Goal: Task Accomplishment & Management: Manage account settings

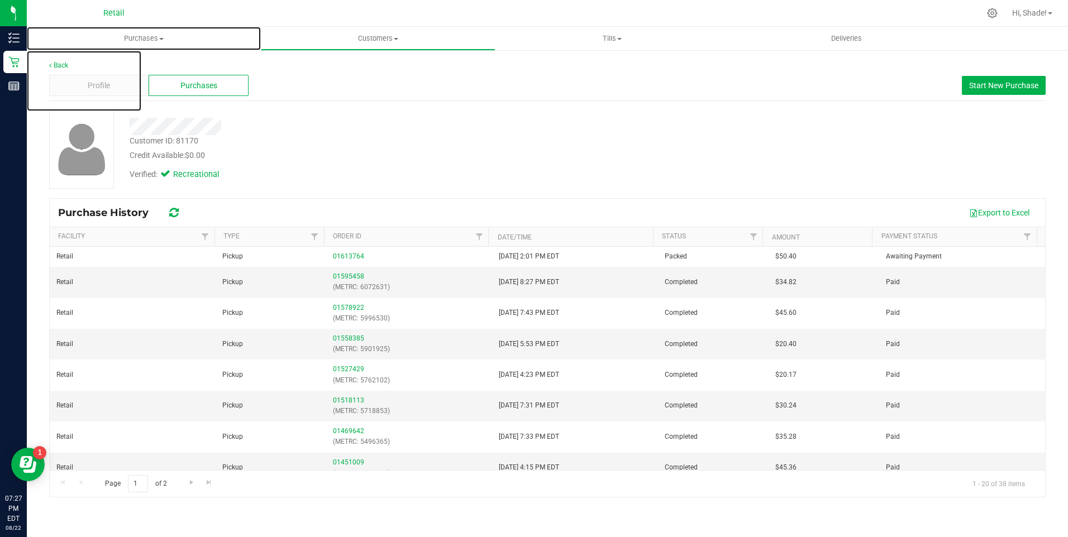
click at [130, 32] on uib-tab-heading "Purchases Summary of purchases Fulfillment All purchases" at bounding box center [144, 38] width 234 height 23
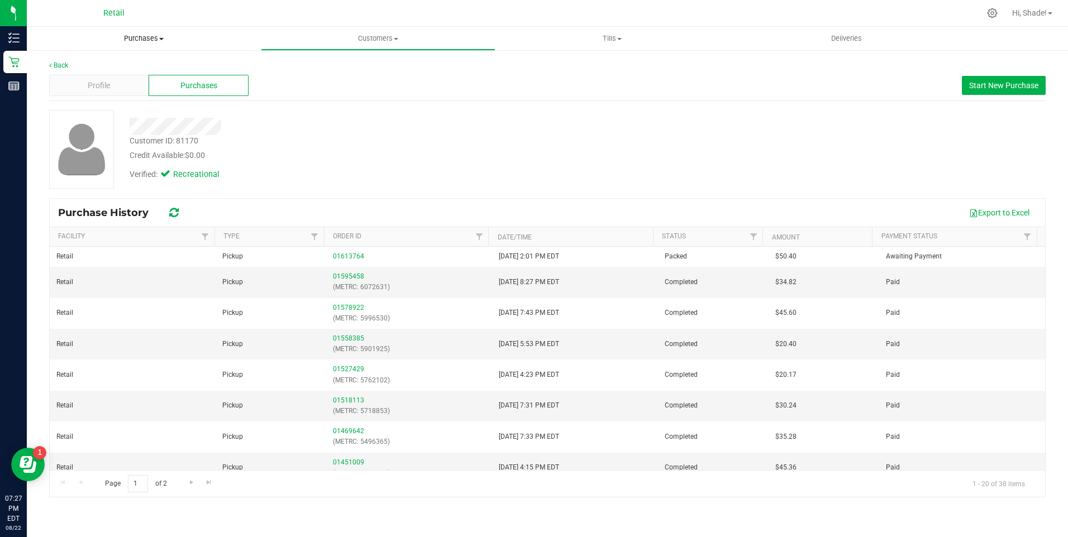
click at [144, 38] on span "Purchases" at bounding box center [144, 39] width 234 height 10
click at [84, 64] on span "Summary of purchases" at bounding box center [84, 67] width 114 height 9
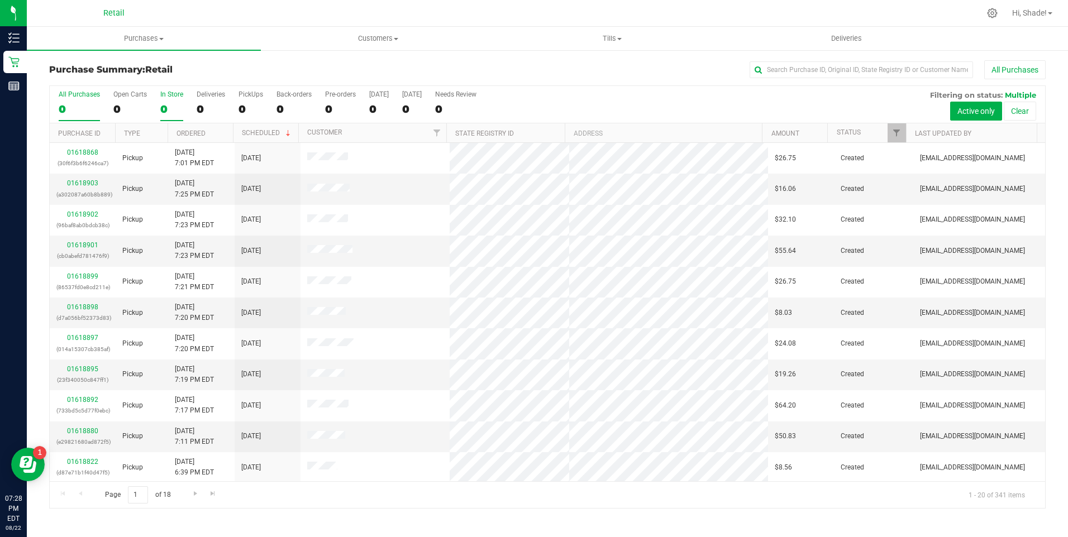
click at [168, 111] on div "0" at bounding box center [171, 109] width 23 height 13
click at [0, 0] on input "In Store 0" at bounding box center [0, 0] width 0 height 0
click at [184, 133] on link "Ordered" at bounding box center [190, 134] width 29 height 8
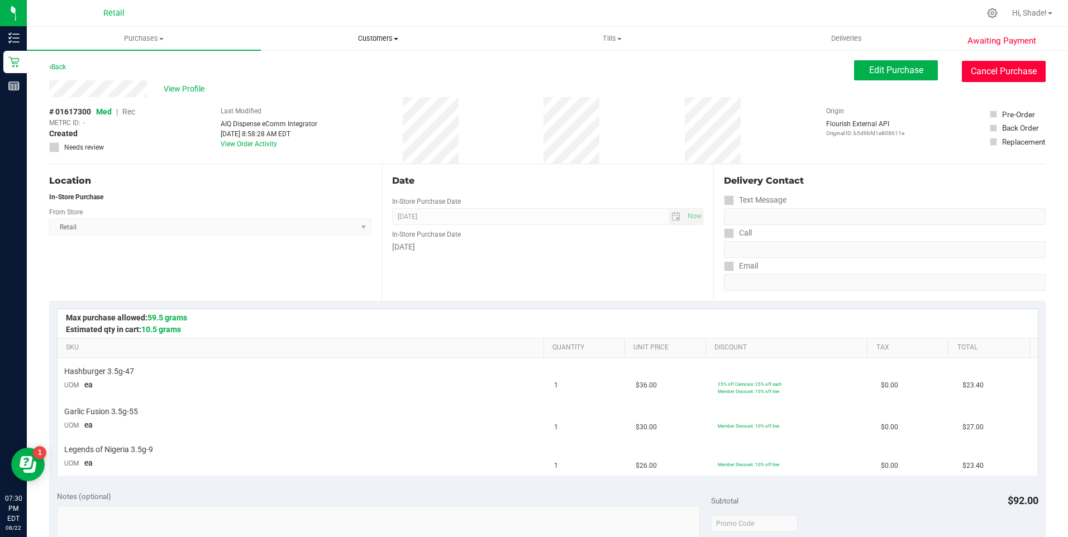
click at [997, 72] on button "Cancel Purchase" at bounding box center [1004, 71] width 84 height 21
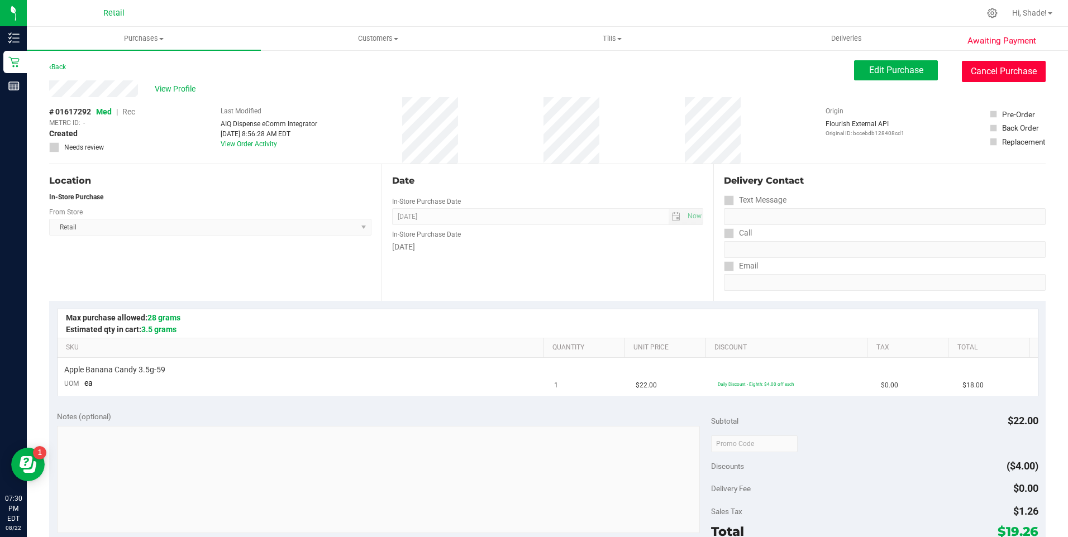
click at [985, 66] on button "Cancel Purchase" at bounding box center [1004, 71] width 84 height 21
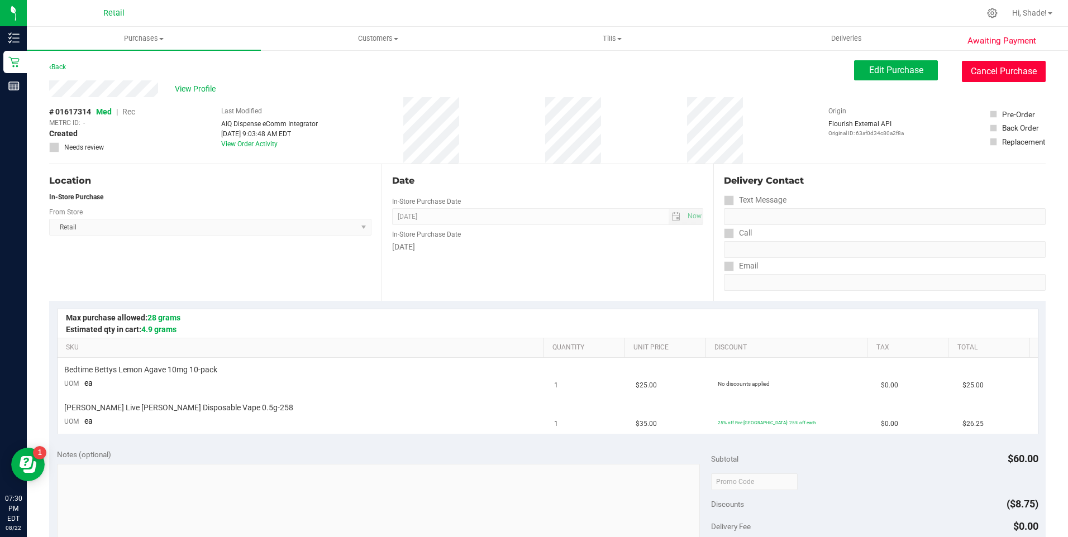
click at [1006, 65] on button "Cancel Purchase" at bounding box center [1004, 71] width 84 height 21
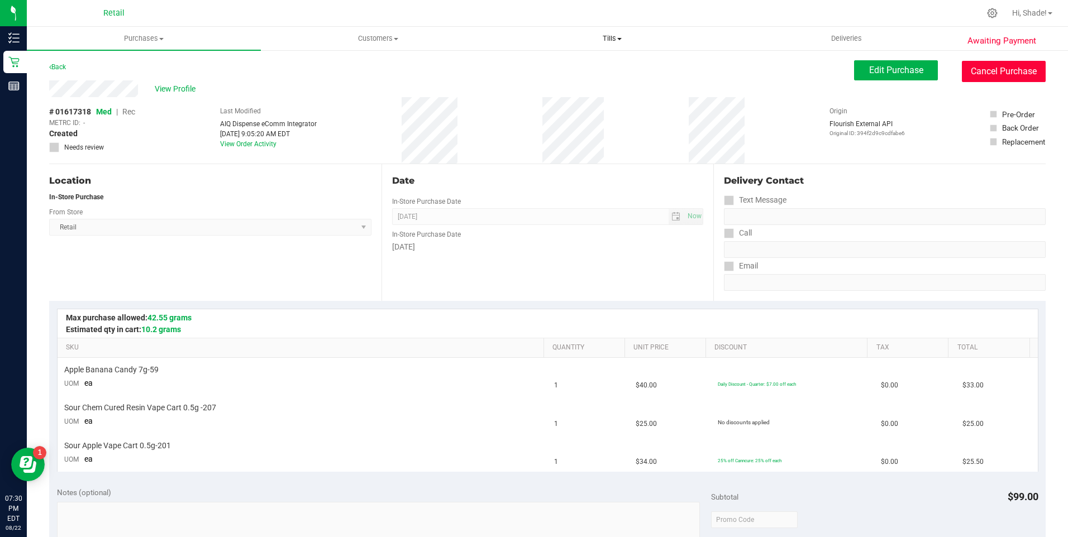
click at [981, 64] on button "Cancel Purchase" at bounding box center [1004, 71] width 84 height 21
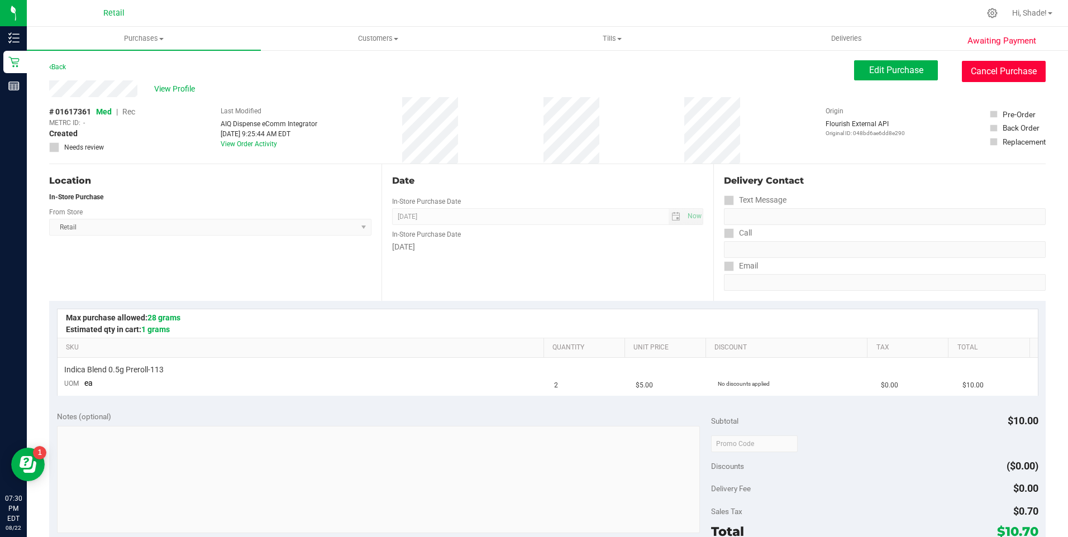
click at [1005, 75] on button "Cancel Purchase" at bounding box center [1004, 71] width 84 height 21
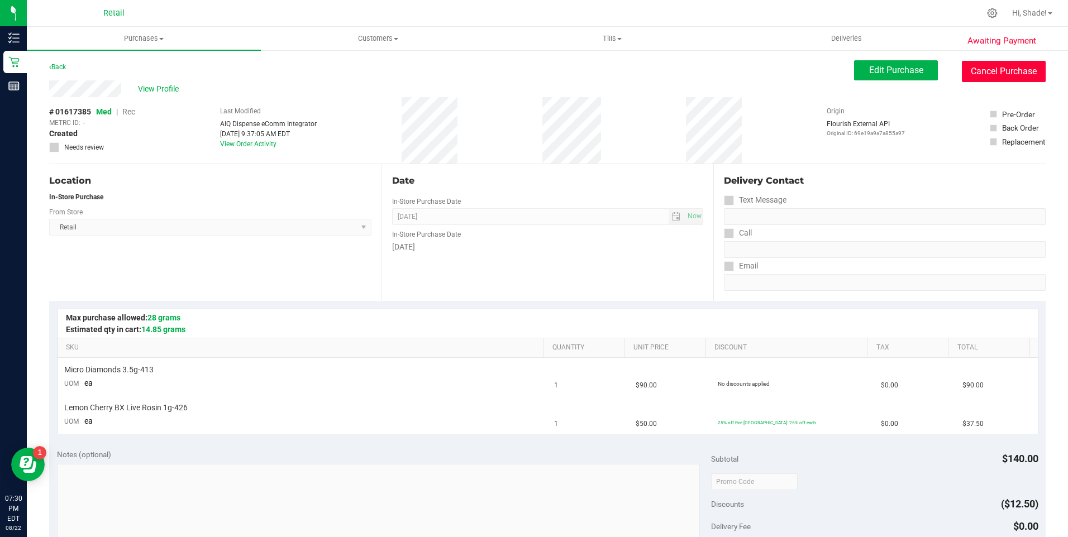
drag, startPoint x: 985, startPoint y: 66, endPoint x: 435, endPoint y: 17, distance: 552.3
click at [985, 68] on button "Cancel Purchase" at bounding box center [1004, 71] width 84 height 21
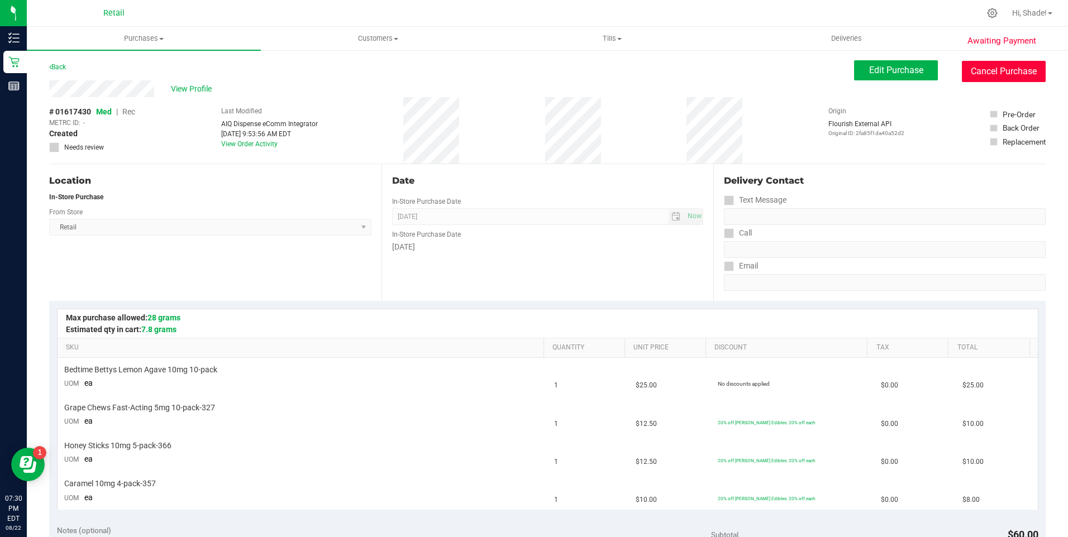
click at [1004, 72] on button "Cancel Purchase" at bounding box center [1004, 71] width 84 height 21
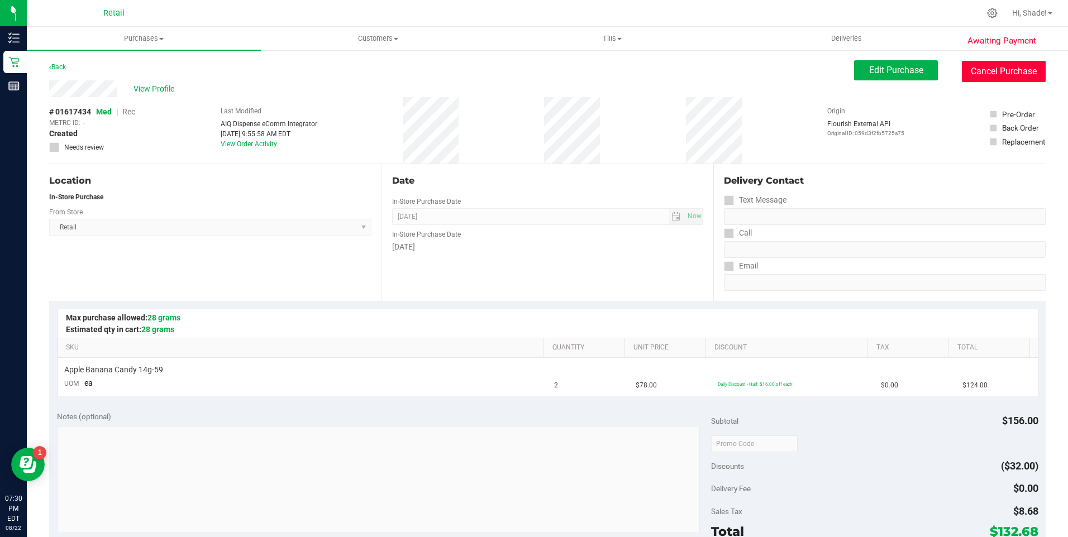
click at [966, 71] on button "Cancel Purchase" at bounding box center [1004, 71] width 84 height 21
click at [966, 66] on button "Cancel Purchase" at bounding box center [1004, 71] width 84 height 21
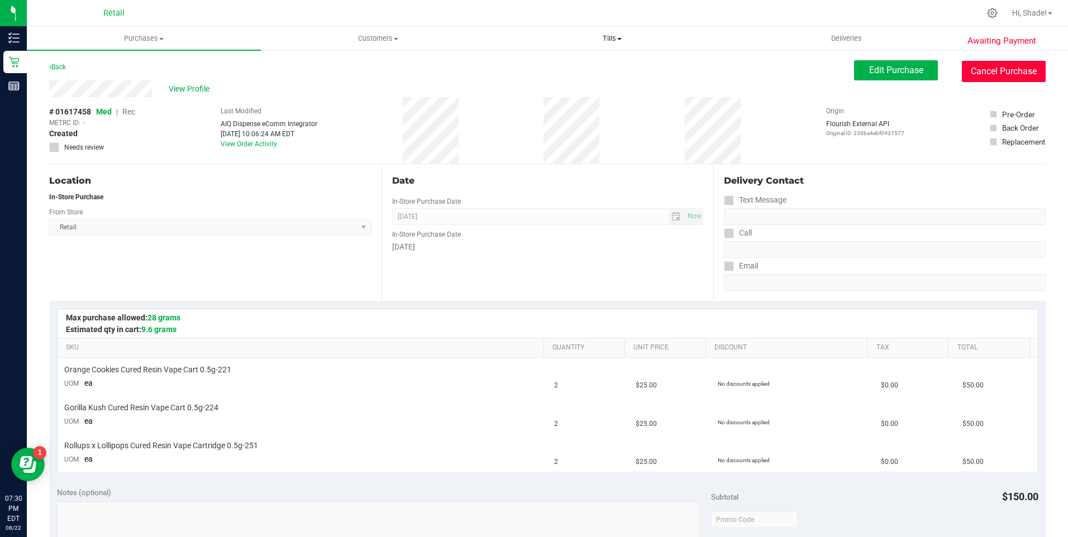
drag, startPoint x: 990, startPoint y: 76, endPoint x: 557, endPoint y: 38, distance: 434.5
click at [983, 77] on button "Cancel Purchase" at bounding box center [1004, 71] width 84 height 21
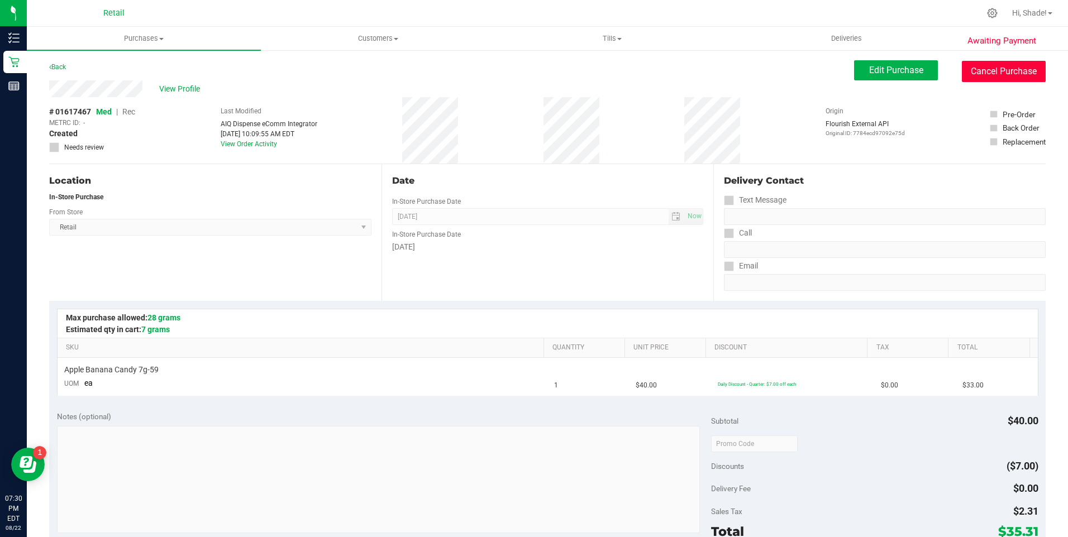
click at [997, 79] on button "Cancel Purchase" at bounding box center [1004, 71] width 84 height 21
click at [995, 74] on button "Cancel Purchase" at bounding box center [1004, 71] width 84 height 21
click at [987, 70] on button "Cancel Purchase" at bounding box center [1004, 71] width 84 height 21
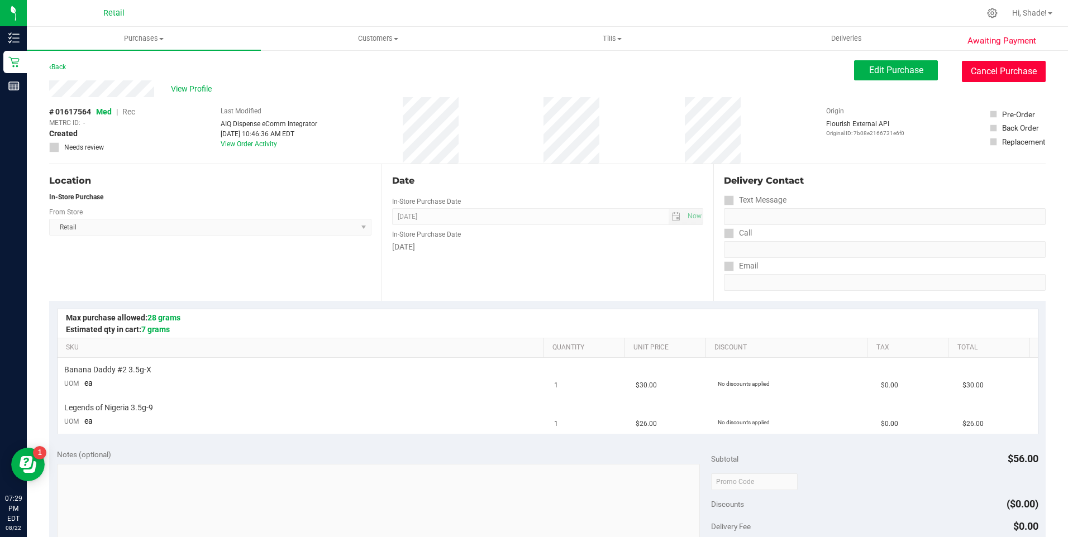
click at [985, 68] on button "Cancel Purchase" at bounding box center [1004, 71] width 84 height 21
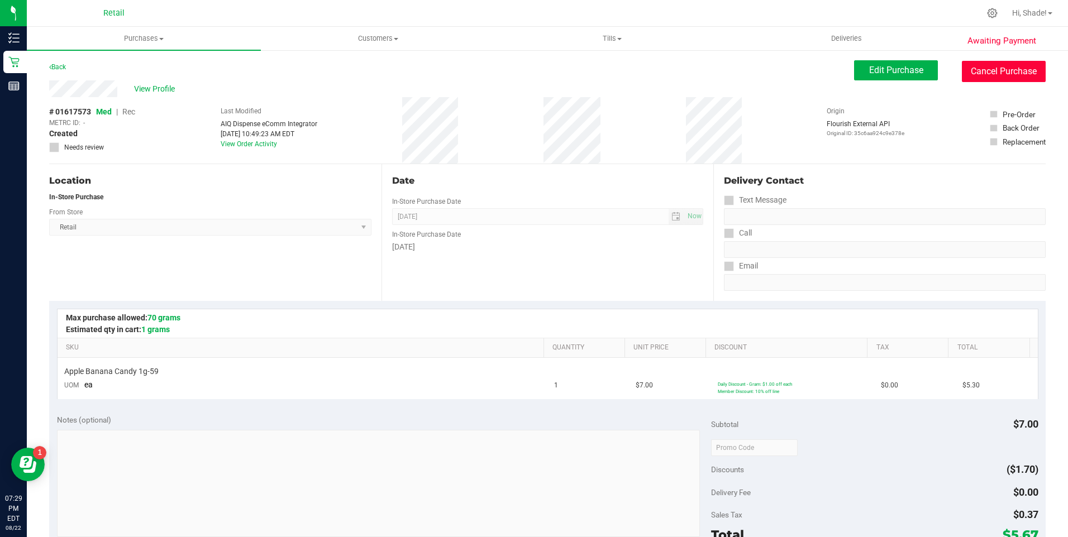
click at [1002, 74] on button "Cancel Purchase" at bounding box center [1004, 71] width 84 height 21
click at [981, 68] on button "Cancel Purchase" at bounding box center [1004, 71] width 84 height 21
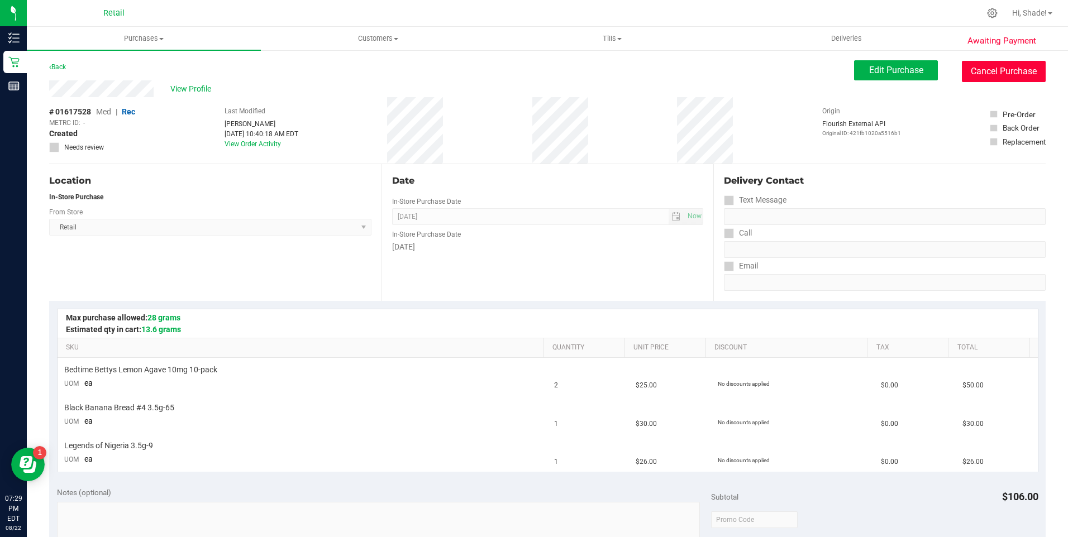
click at [982, 64] on button "Cancel Purchase" at bounding box center [1004, 71] width 84 height 21
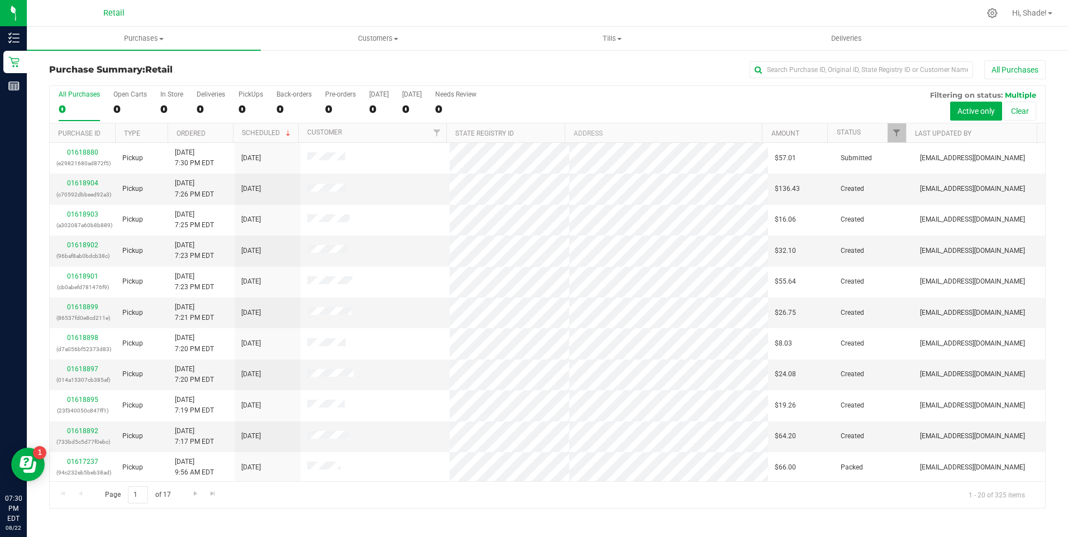
click at [196, 139] on th "Ordered" at bounding box center [200, 133] width 65 height 20
click at [214, 105] on div "20" at bounding box center [211, 109] width 28 height 13
click at [0, 0] on input "Deliveries 20" at bounding box center [0, 0] width 0 height 0
click at [168, 103] on div "150" at bounding box center [171, 109] width 23 height 13
click at [0, 0] on input "In Store 150" at bounding box center [0, 0] width 0 height 0
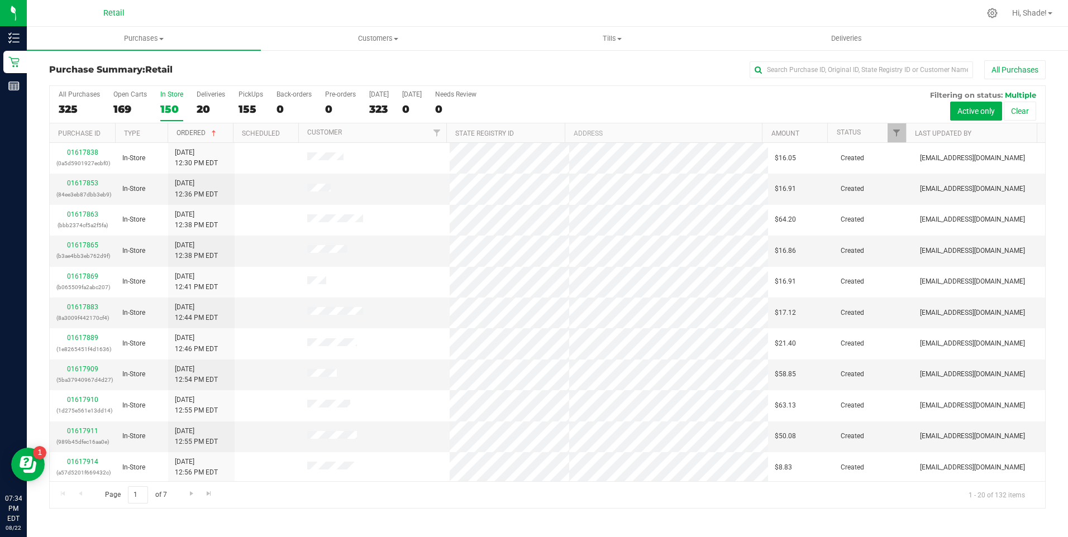
click at [182, 132] on link "Ordered" at bounding box center [197, 133] width 42 height 8
click at [182, 132] on link "Ordered" at bounding box center [190, 134] width 29 height 8
click at [182, 132] on link "Ordered" at bounding box center [197, 133] width 42 height 8
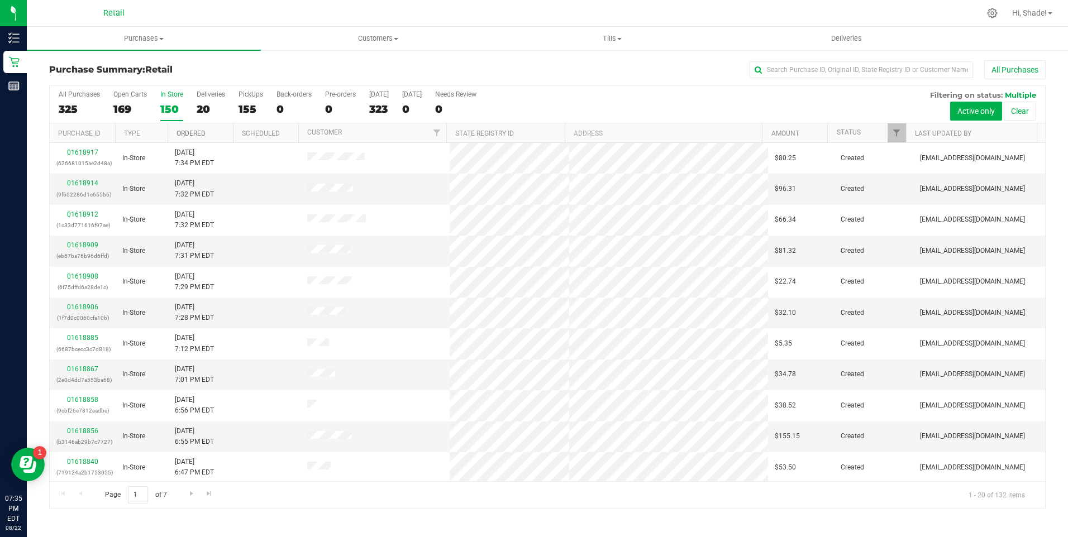
click at [182, 133] on link "Ordered" at bounding box center [190, 134] width 29 height 8
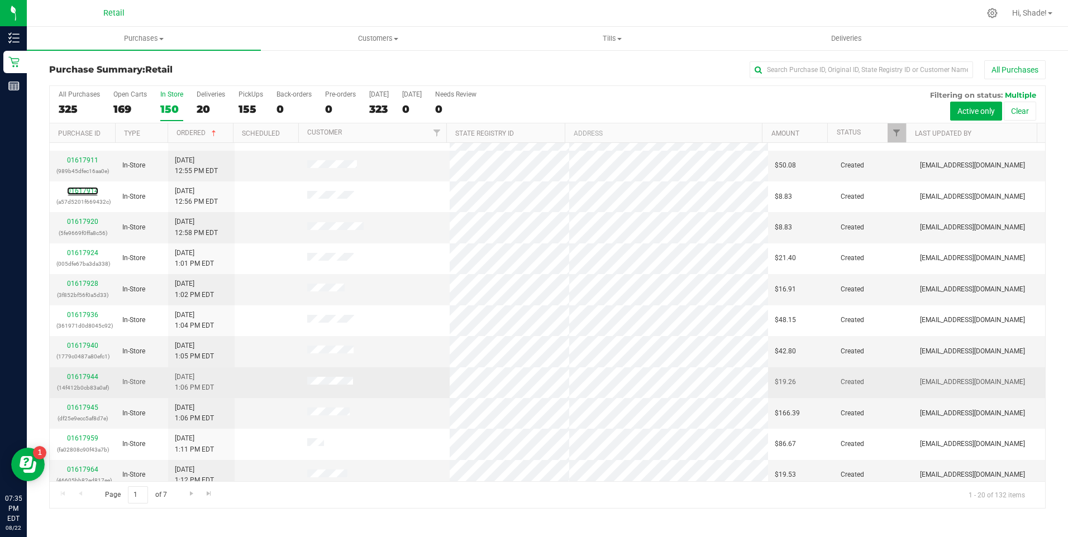
scroll to position [280, 0]
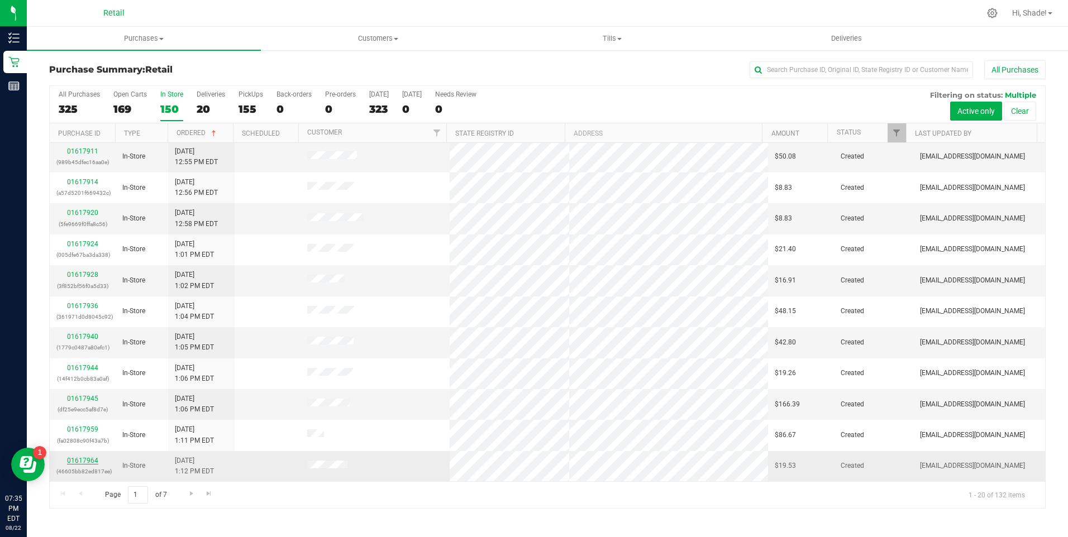
drag, startPoint x: 126, startPoint y: 418, endPoint x: 82, endPoint y: 462, distance: 62.4
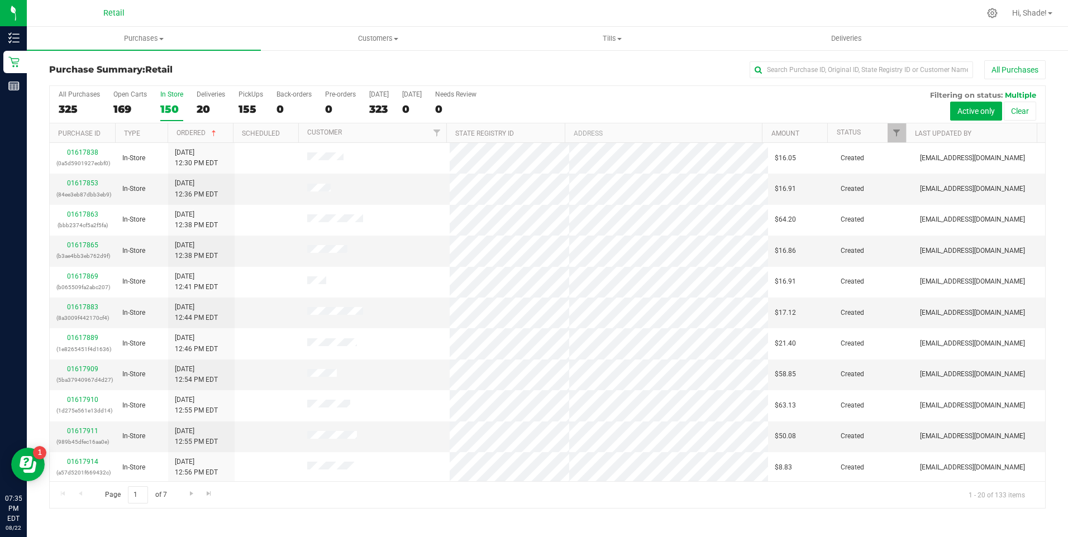
drag, startPoint x: 88, startPoint y: 302, endPoint x: 31, endPoint y: 326, distance: 61.6
click at [31, 326] on div "Purchase Summary: Retail All Purchases All Purchases 325 Open Carts 169 In Stor…" at bounding box center [547, 284] width 1041 height 471
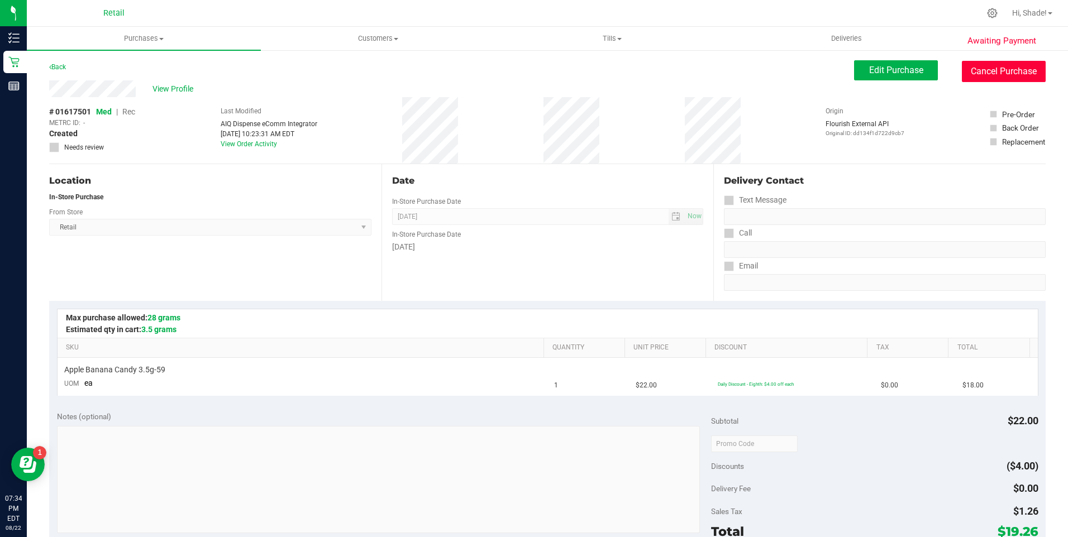
click at [981, 67] on button "Cancel Purchase" at bounding box center [1004, 71] width 84 height 21
click at [994, 73] on button "Cancel Purchase" at bounding box center [1004, 71] width 84 height 21
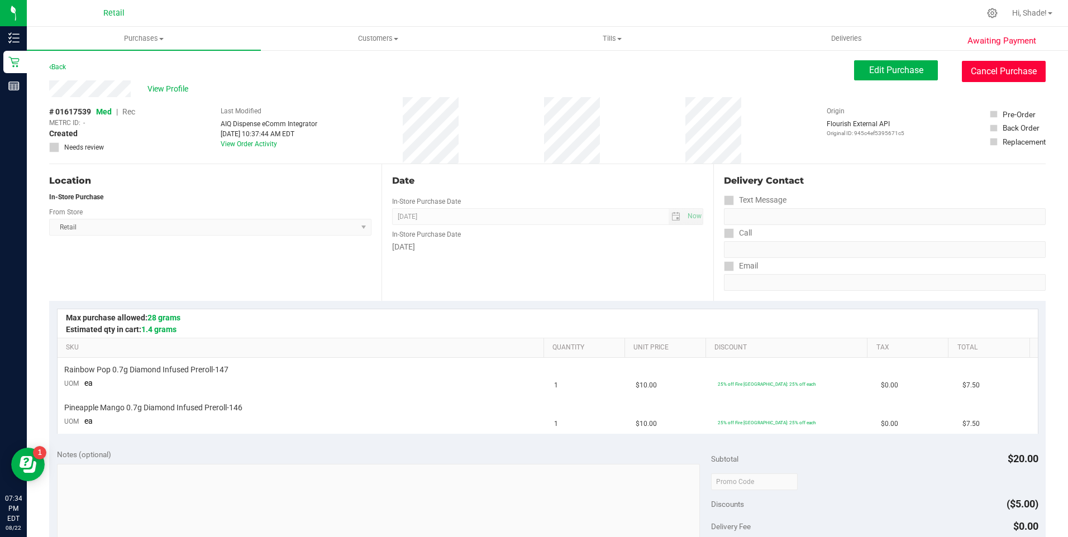
drag, startPoint x: 985, startPoint y: 68, endPoint x: 389, endPoint y: 55, distance: 596.6
click at [985, 68] on button "Cancel Purchase" at bounding box center [1004, 71] width 84 height 21
click at [1004, 75] on button "Cancel Purchase" at bounding box center [1004, 71] width 84 height 21
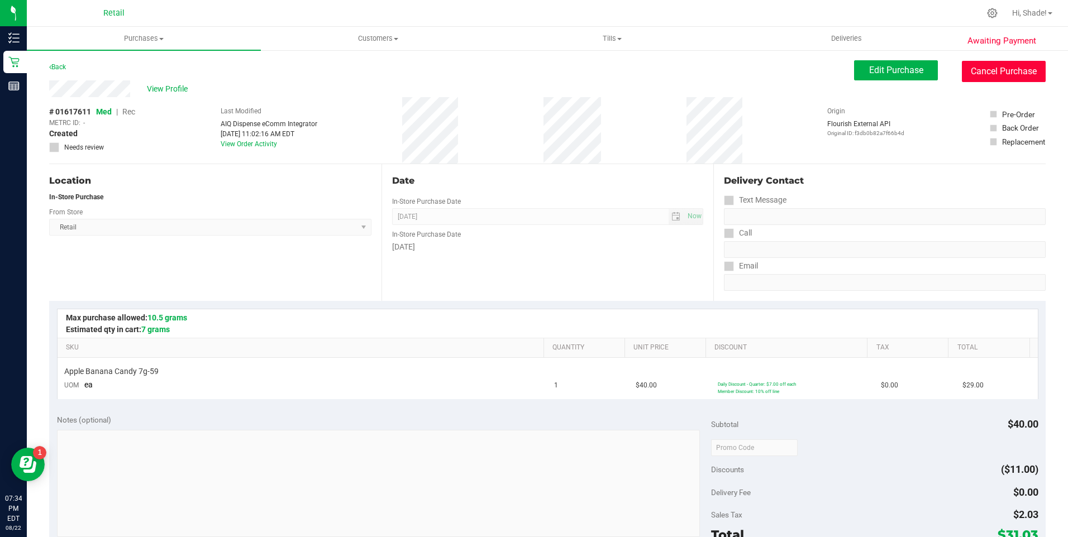
click at [978, 73] on button "Cancel Purchase" at bounding box center [1004, 71] width 84 height 21
click at [1004, 75] on button "Cancel Purchase" at bounding box center [1004, 71] width 84 height 21
click at [1000, 69] on button "Cancel Purchase" at bounding box center [1004, 71] width 84 height 21
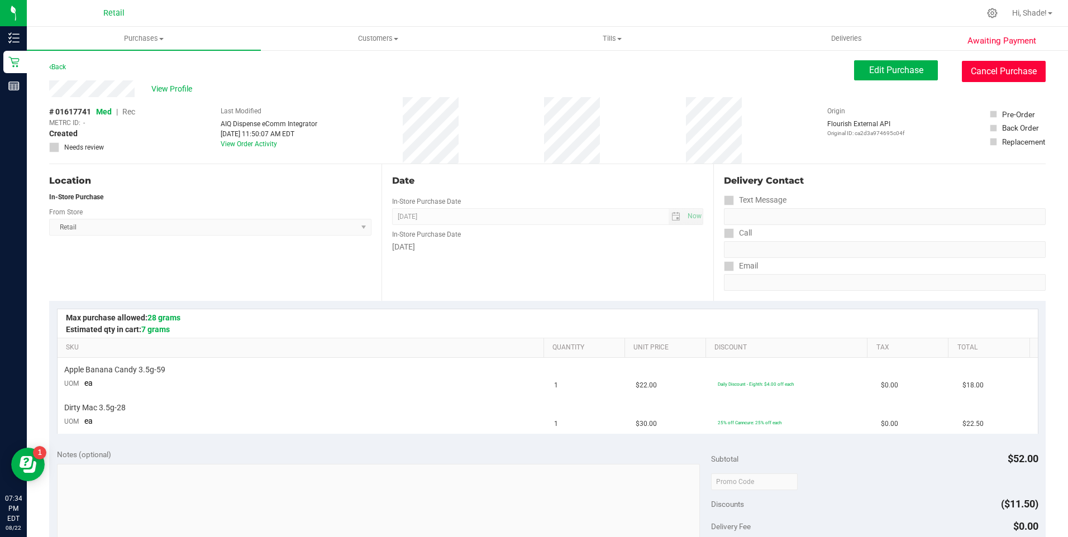
click at [1003, 74] on button "Cancel Purchase" at bounding box center [1004, 71] width 84 height 21
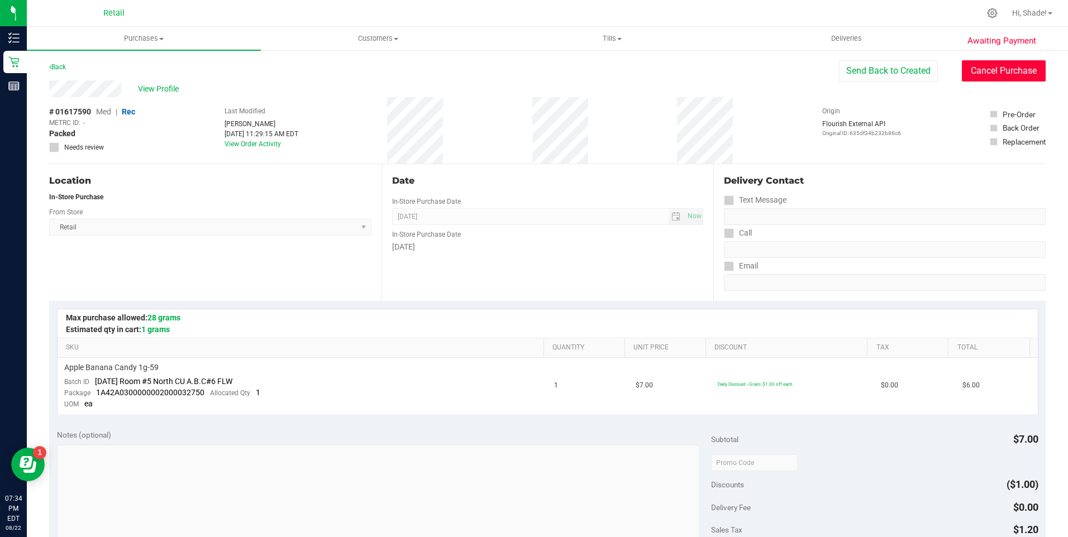
click at [1004, 69] on button "Cancel Purchase" at bounding box center [1004, 70] width 84 height 21
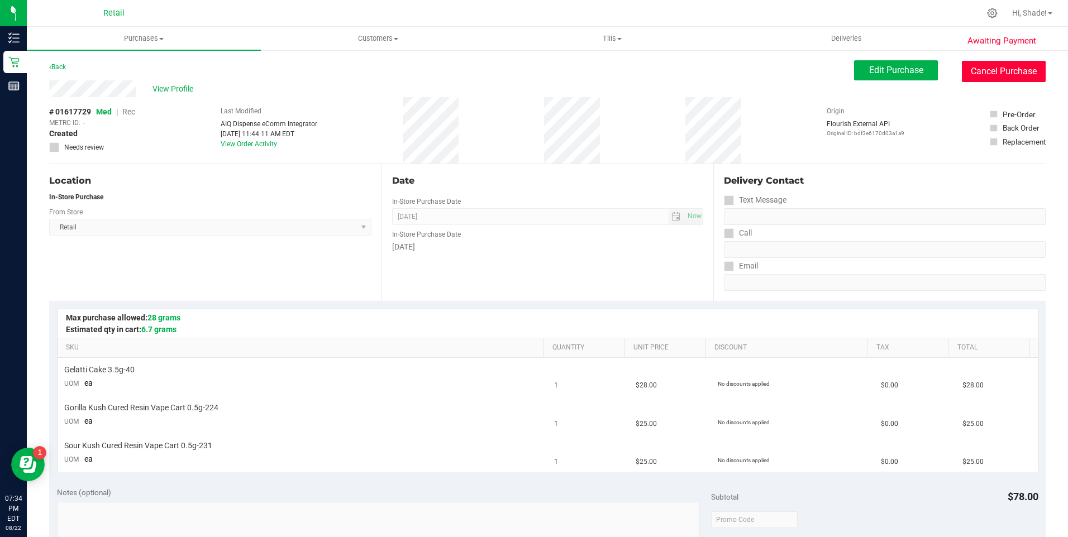
click at [1008, 71] on button "Cancel Purchase" at bounding box center [1004, 71] width 84 height 21
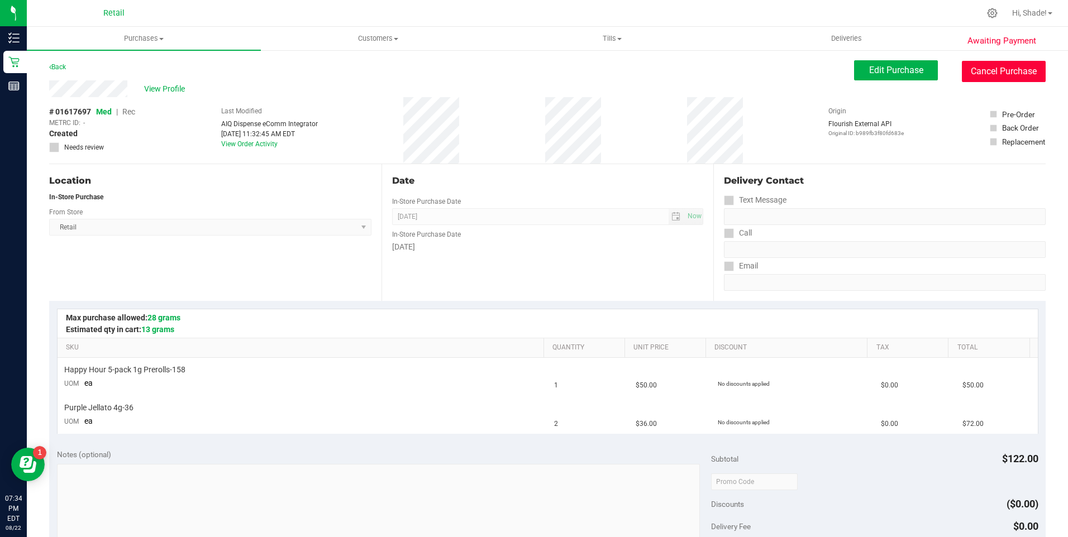
click at [976, 70] on button "Cancel Purchase" at bounding box center [1004, 71] width 84 height 21
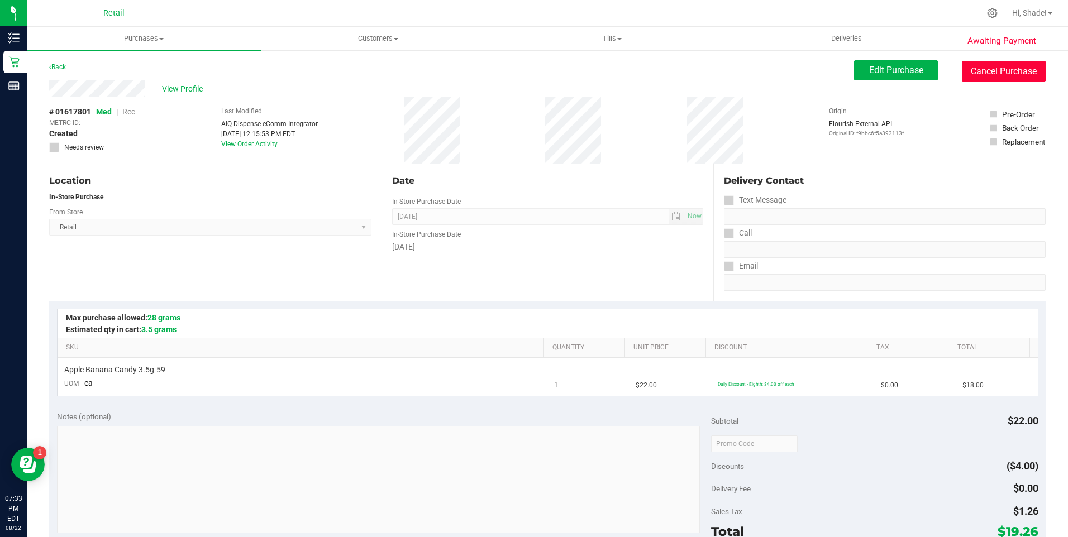
click at [978, 72] on button "Cancel Purchase" at bounding box center [1004, 71] width 84 height 21
click at [709, 45] on uib-tab-heading "Tills Manage tills" at bounding box center [612, 38] width 233 height 22
click at [980, 65] on button "Cancel Purchase" at bounding box center [1004, 71] width 84 height 21
click at [990, 76] on button "Cancel Purchase" at bounding box center [1004, 71] width 84 height 21
click at [990, 67] on button "Cancel Purchase" at bounding box center [1004, 71] width 84 height 21
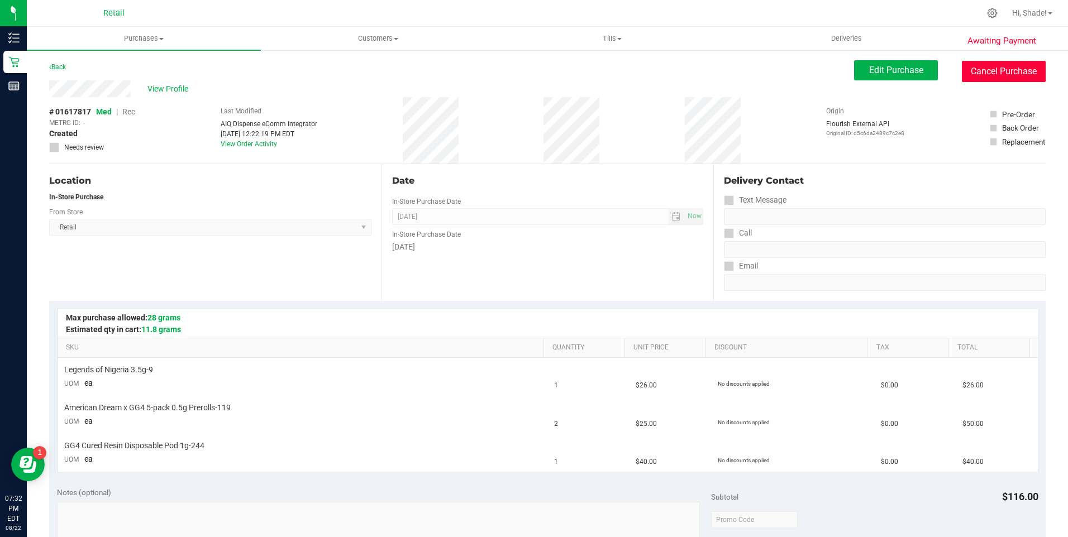
click at [986, 72] on button "Cancel Purchase" at bounding box center [1004, 71] width 84 height 21
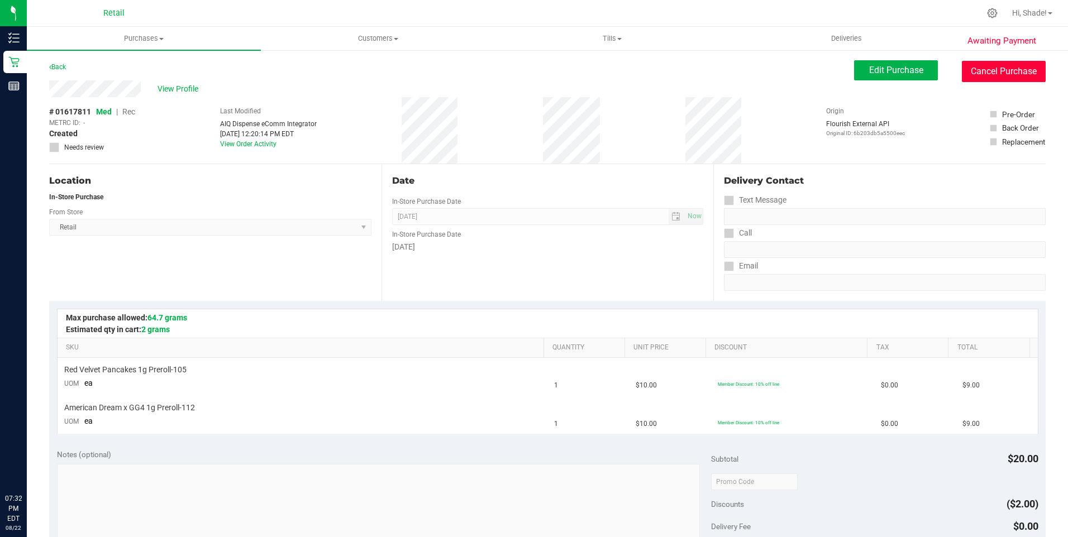
click at [978, 65] on button "Cancel Purchase" at bounding box center [1004, 71] width 84 height 21
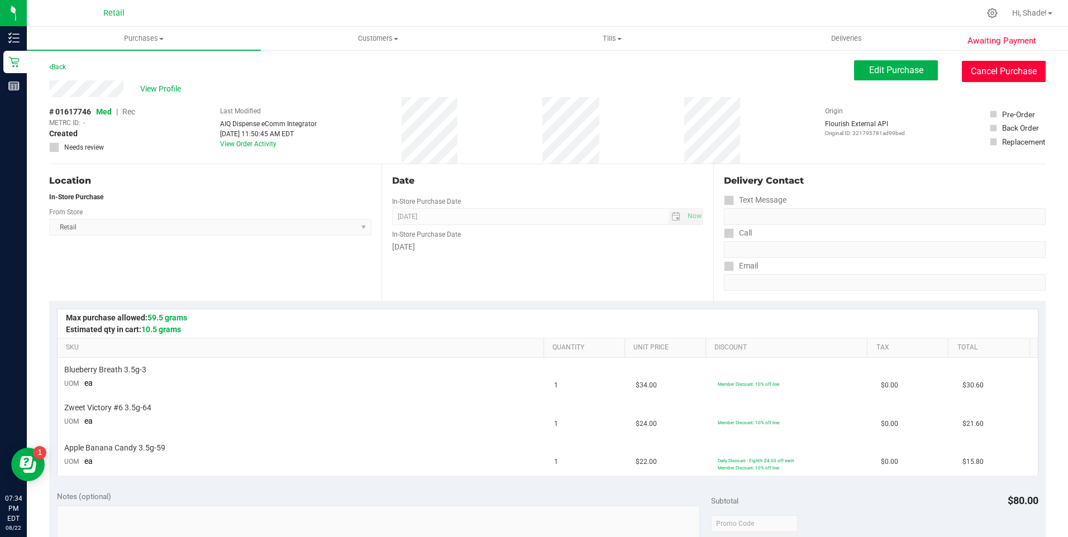
click at [1010, 71] on button "Cancel Purchase" at bounding box center [1004, 71] width 84 height 21
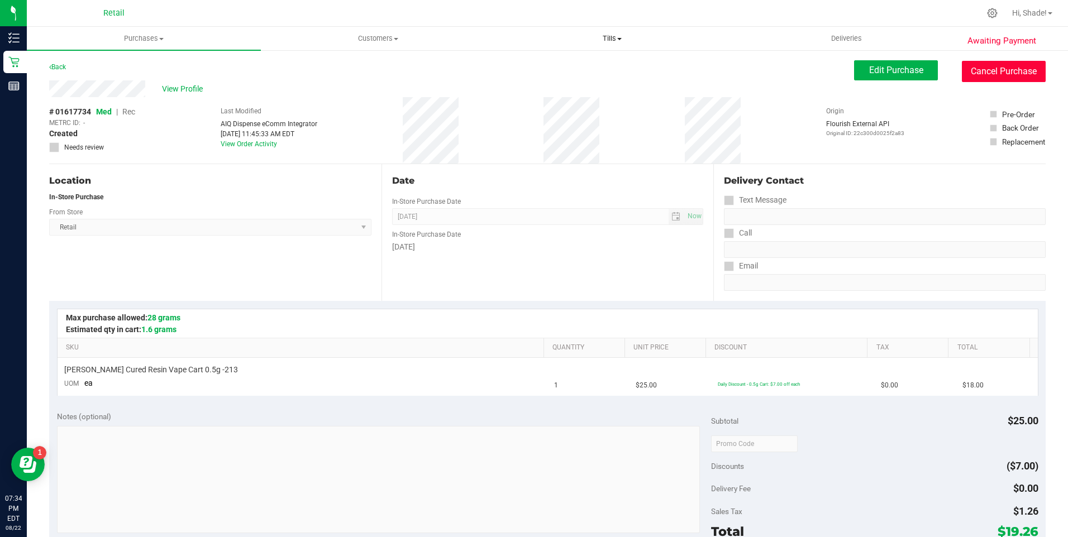
click at [983, 73] on button "Cancel Purchase" at bounding box center [1004, 71] width 84 height 21
drag, startPoint x: 986, startPoint y: 69, endPoint x: 610, endPoint y: 44, distance: 377.3
click at [987, 70] on button "Cancel Purchase" at bounding box center [1004, 71] width 84 height 21
click at [1004, 77] on button "Cancel Purchase" at bounding box center [1004, 71] width 84 height 21
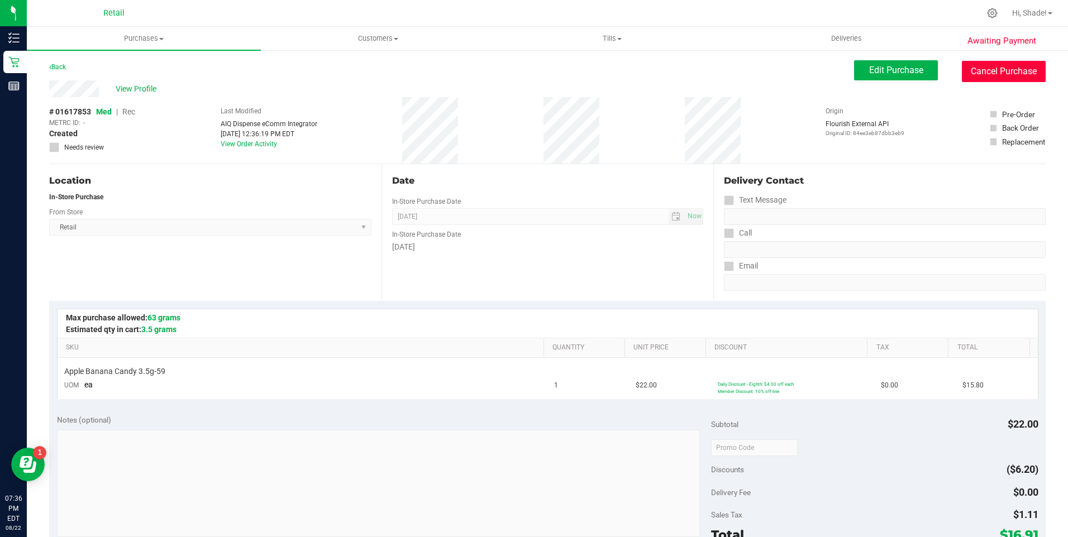
click at [998, 73] on button "Cancel Purchase" at bounding box center [1004, 71] width 84 height 21
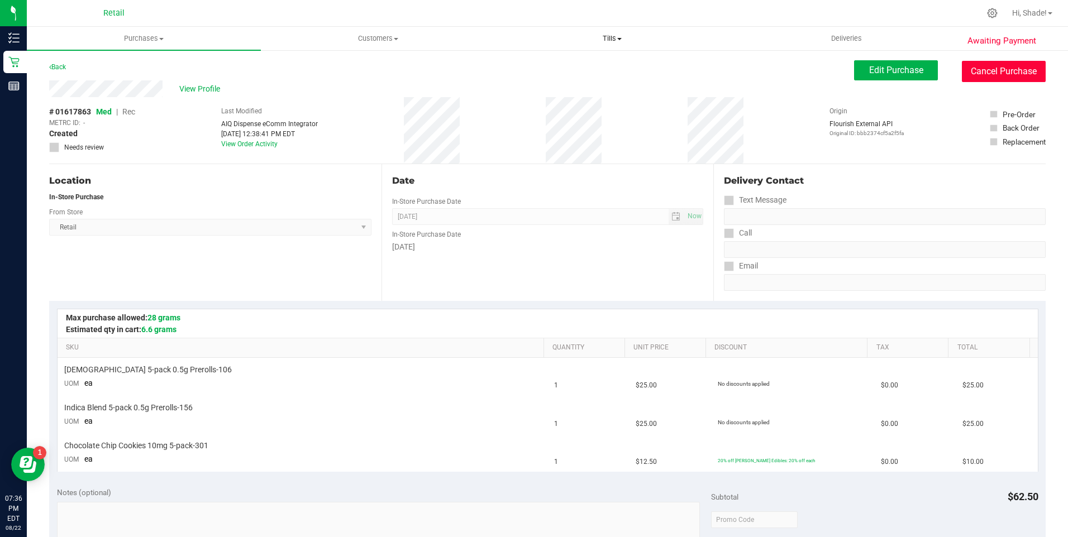
click at [976, 71] on button "Cancel Purchase" at bounding box center [1004, 71] width 84 height 21
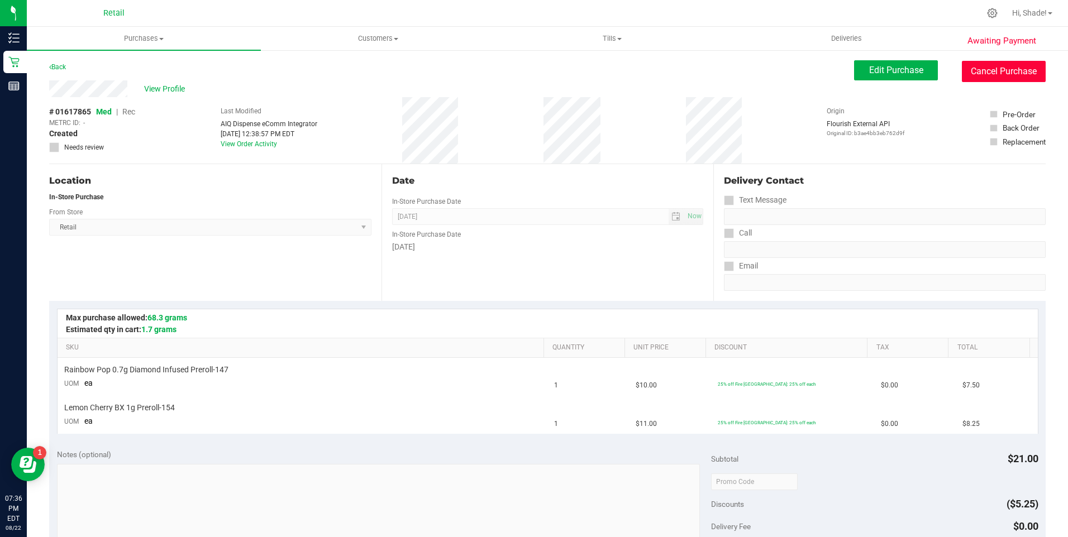
drag, startPoint x: 968, startPoint y: 68, endPoint x: 569, endPoint y: 64, distance: 399.3
click at [968, 68] on button "Cancel Purchase" at bounding box center [1004, 71] width 84 height 21
click at [982, 73] on button "Cancel Purchase" at bounding box center [1004, 71] width 84 height 21
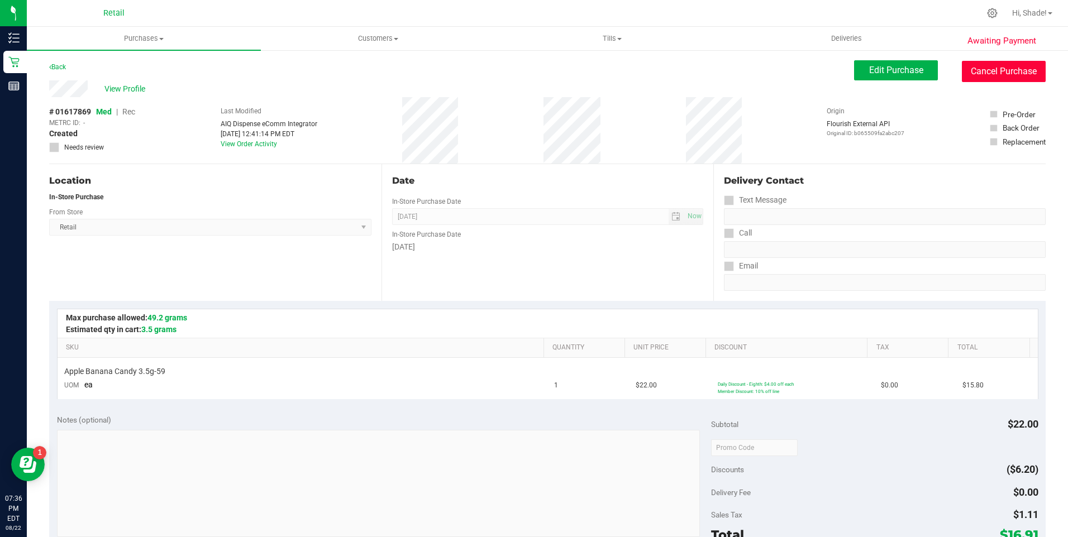
click at [991, 72] on button "Cancel Purchase" at bounding box center [1004, 71] width 84 height 21
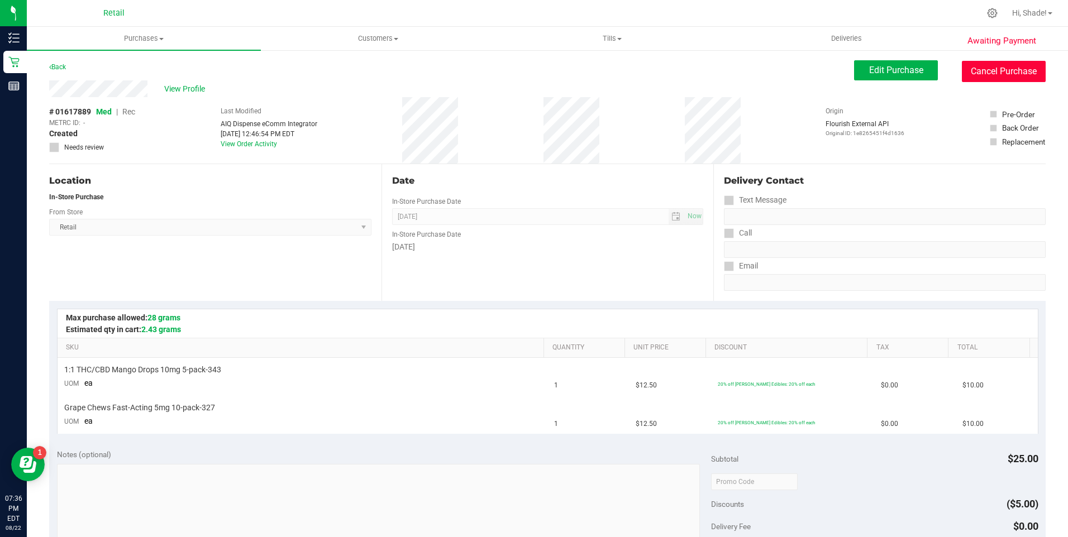
drag, startPoint x: 970, startPoint y: 68, endPoint x: 557, endPoint y: 58, distance: 413.4
click at [971, 68] on button "Cancel Purchase" at bounding box center [1004, 71] width 84 height 21
click at [972, 70] on button "Cancel Purchase" at bounding box center [1004, 71] width 84 height 21
click at [996, 72] on button "Cancel Purchase" at bounding box center [1004, 71] width 84 height 21
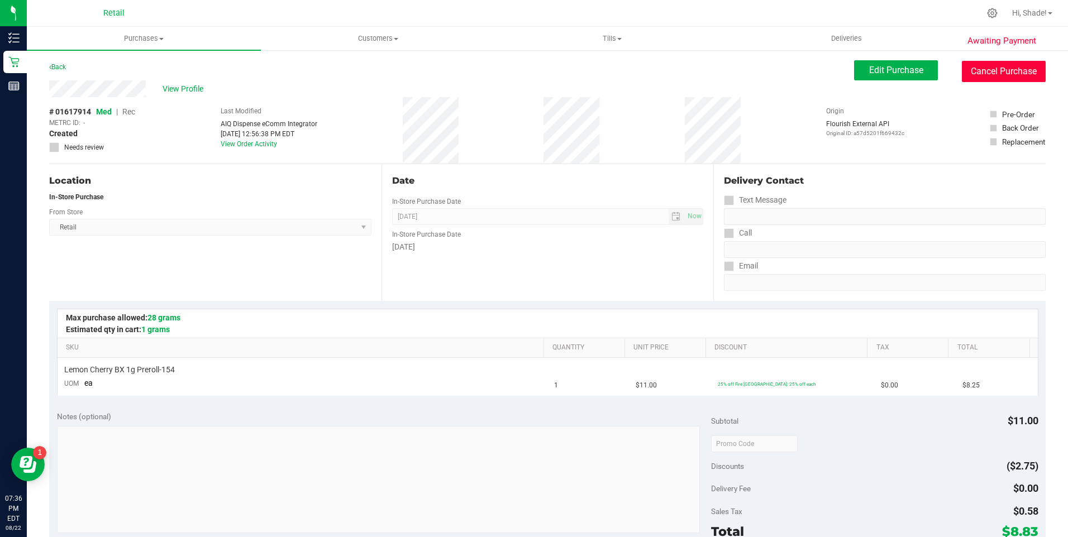
click at [973, 68] on button "Cancel Purchase" at bounding box center [1004, 71] width 84 height 21
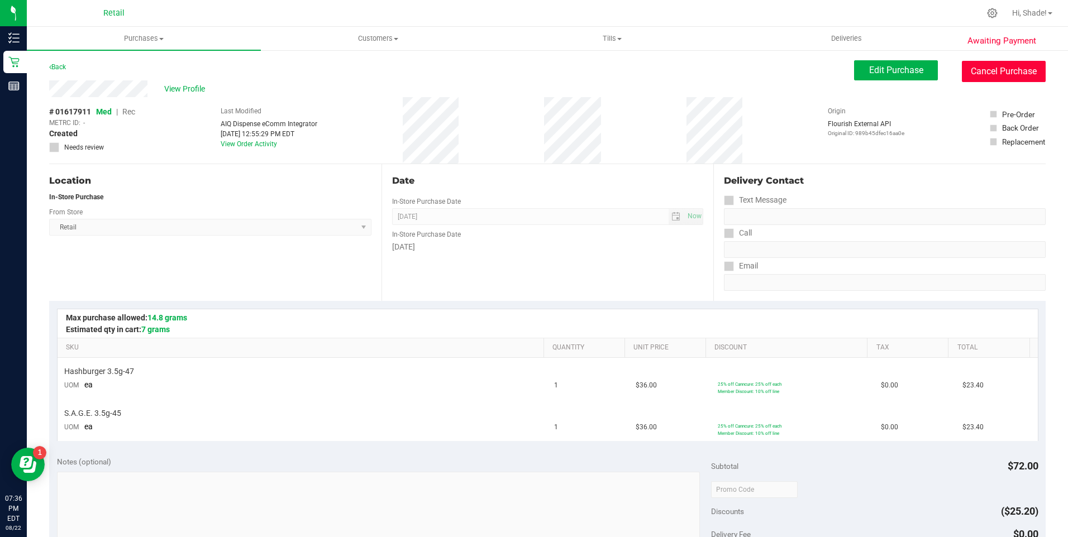
click at [1002, 74] on button "Cancel Purchase" at bounding box center [1004, 71] width 84 height 21
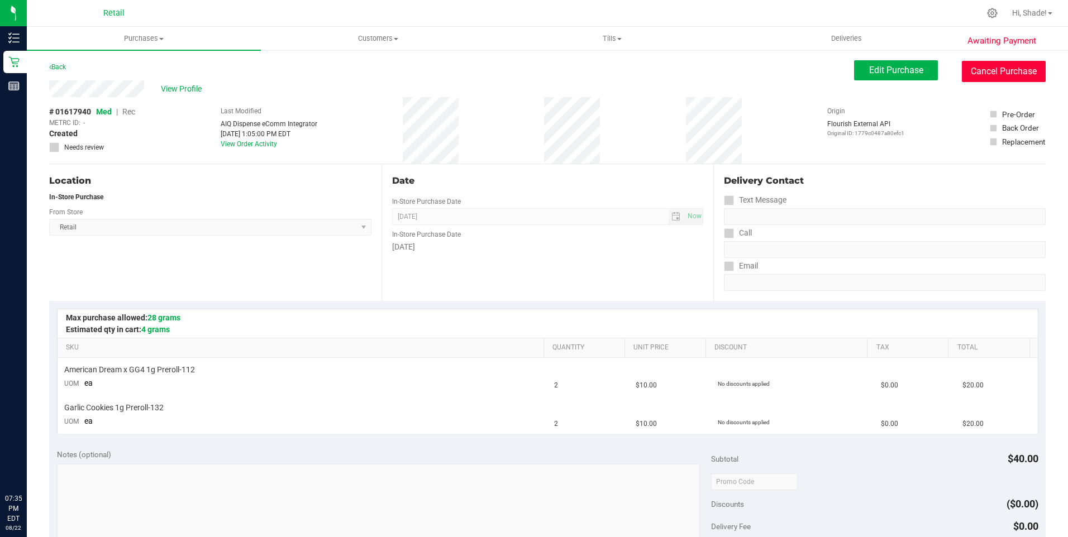
click at [990, 66] on button "Cancel Purchase" at bounding box center [1004, 71] width 84 height 21
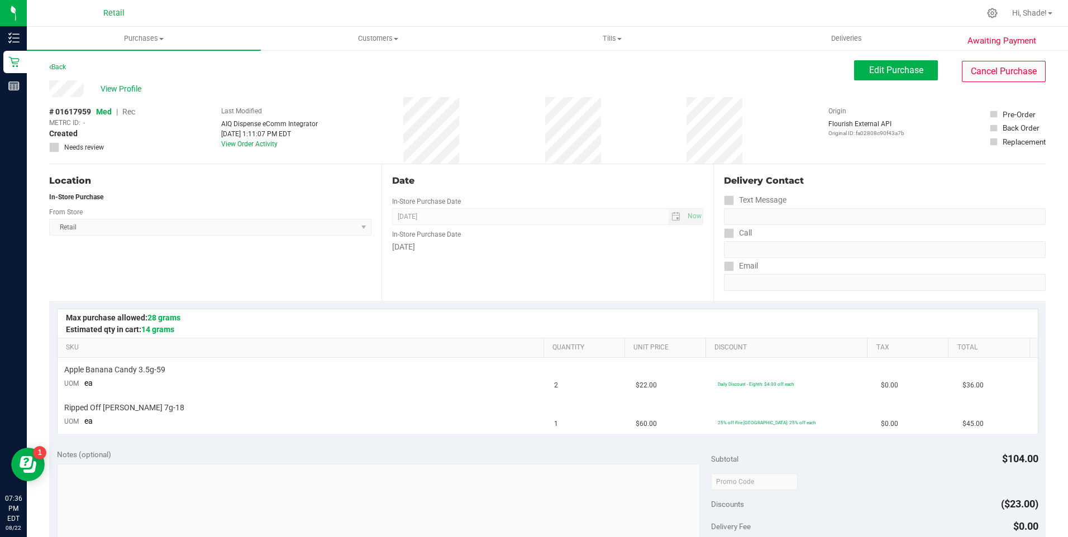
click at [993, 60] on div "Awaiting Payment Back Edit Purchase Cancel Purchase View Profile # 01617959 Med…" at bounding box center [547, 487] width 1041 height 876
click at [980, 74] on button "Cancel Purchase" at bounding box center [1004, 71] width 84 height 21
click at [995, 67] on button "Cancel Purchase" at bounding box center [1004, 71] width 84 height 21
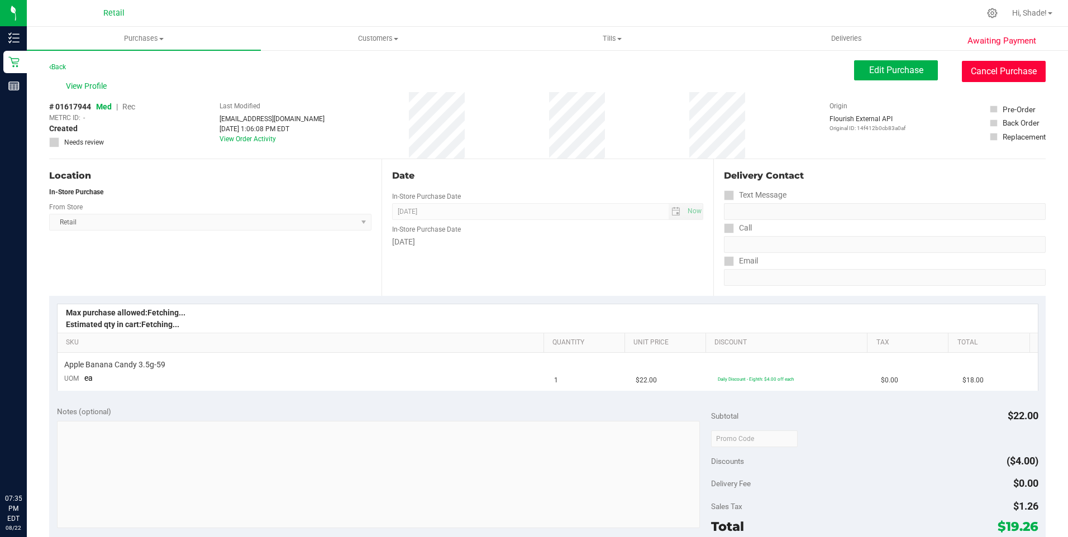
click at [1005, 64] on button "Cancel Purchase" at bounding box center [1004, 71] width 84 height 21
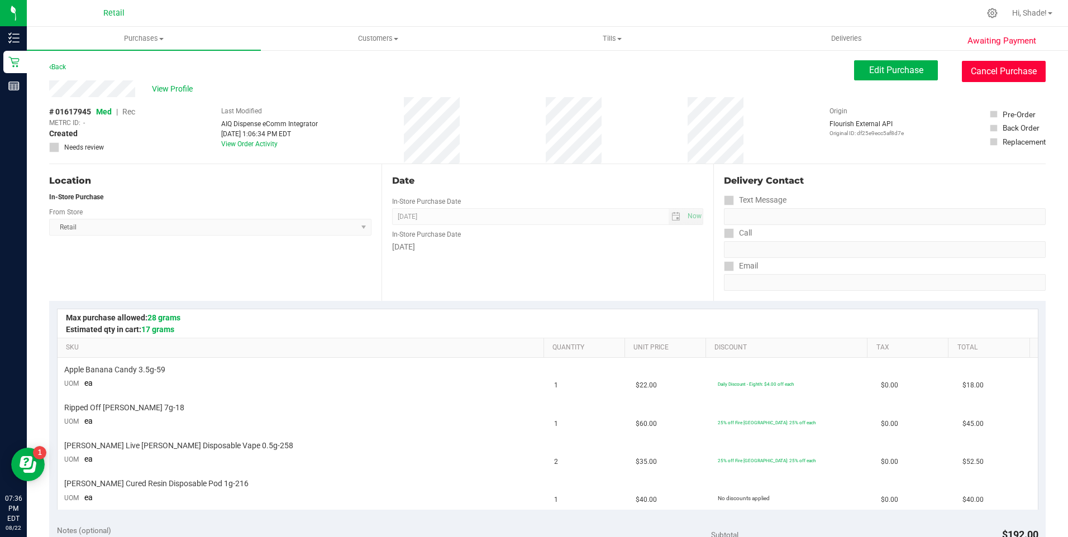
click at [965, 66] on button "Cancel Purchase" at bounding box center [1004, 71] width 84 height 21
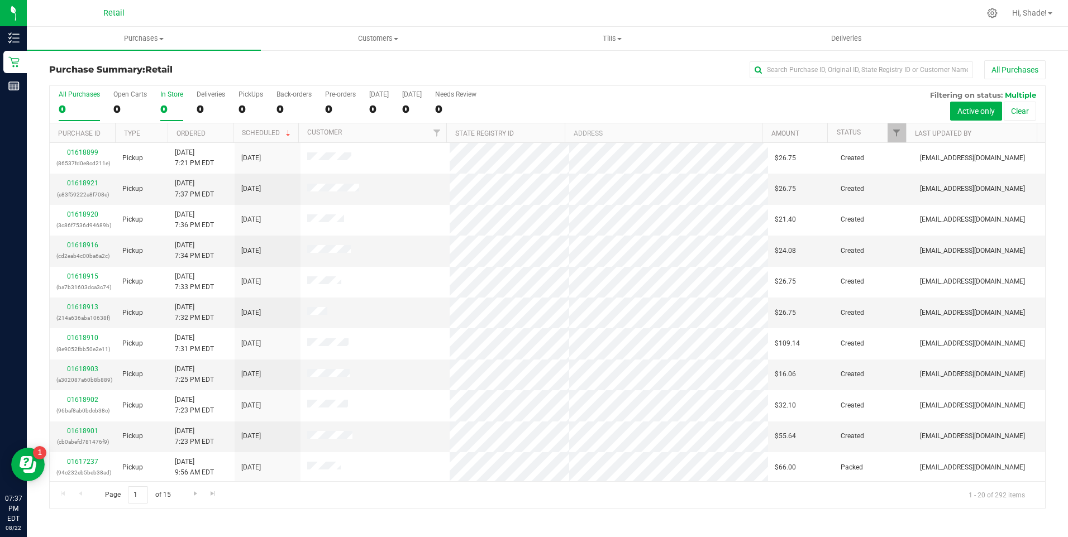
click at [165, 111] on div "0" at bounding box center [171, 109] width 23 height 13
click at [0, 0] on input "In Store 0" at bounding box center [0, 0] width 0 height 0
click at [188, 133] on link "Ordered" at bounding box center [190, 134] width 29 height 8
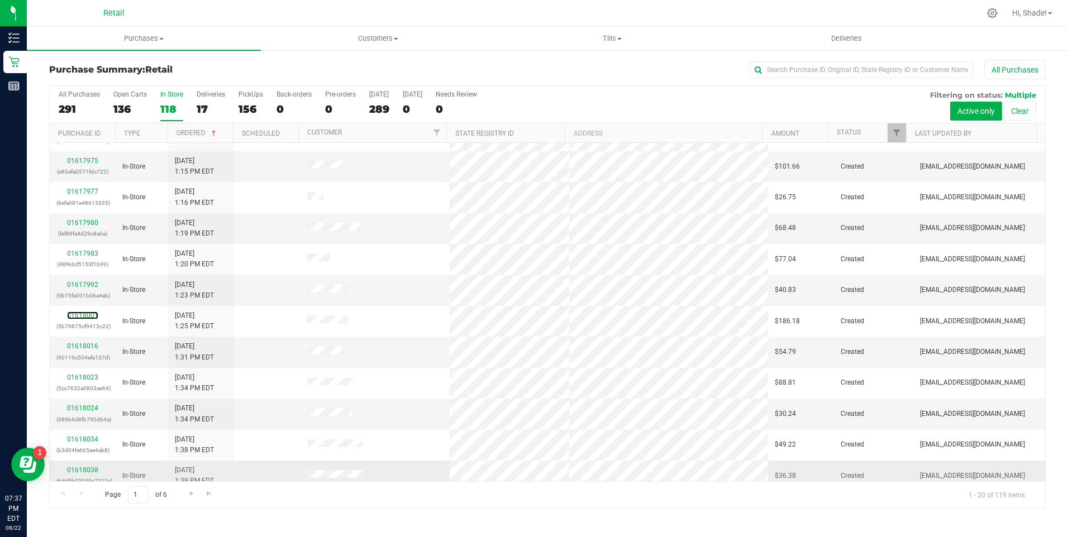
scroll to position [280, 0]
